Goal: Task Accomplishment & Management: Manage account settings

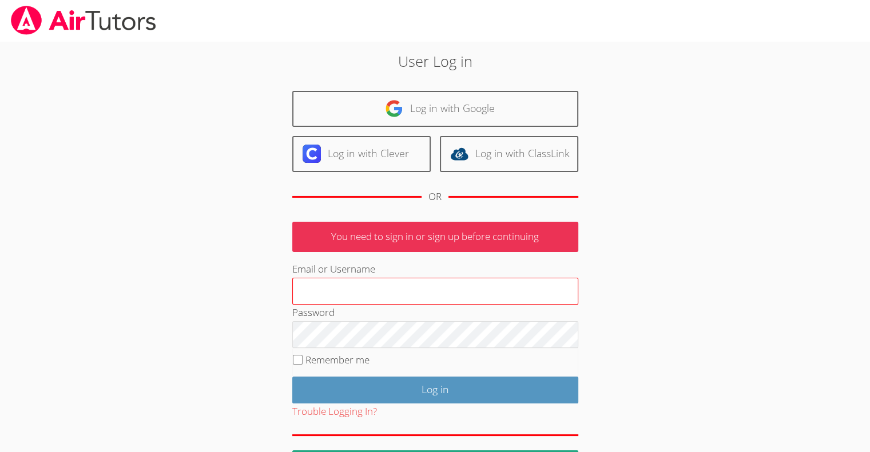
click at [348, 290] on input "Email or Username" at bounding box center [435, 291] width 286 height 27
type input "terigennaroairtutor@gmail.com"
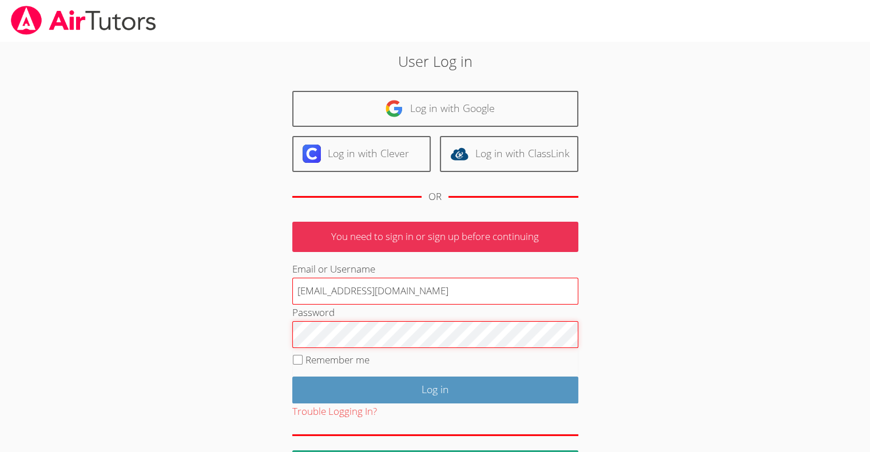
click at [292, 377] on input "Log in" at bounding box center [435, 390] width 286 height 27
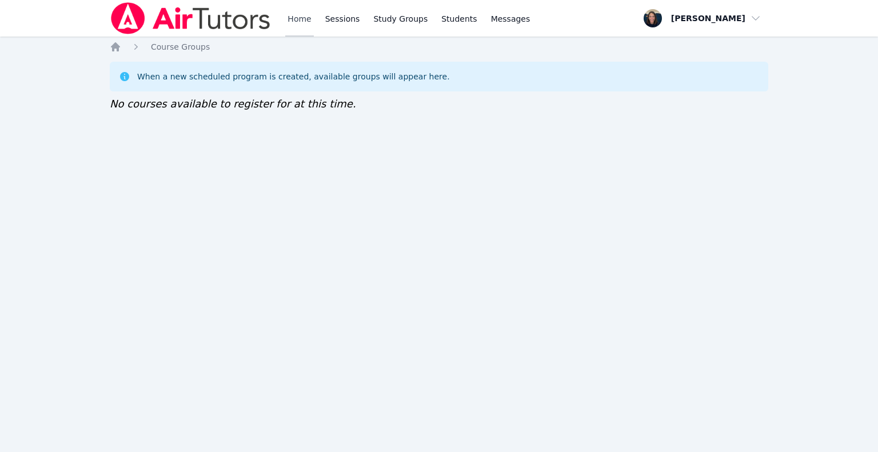
click at [298, 14] on link "Home" at bounding box center [299, 18] width 28 height 37
